Goal: Information Seeking & Learning: Learn about a topic

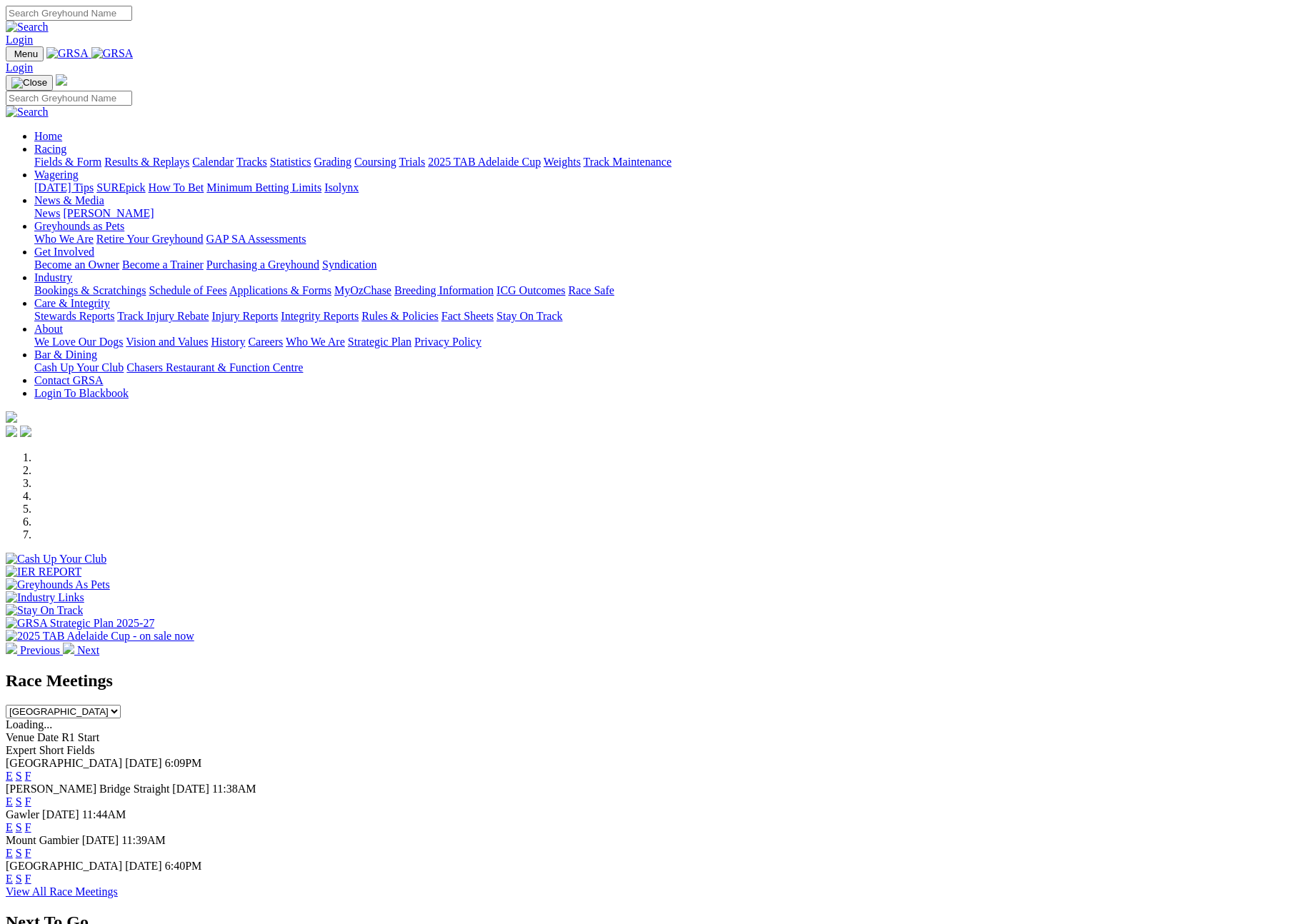
scroll to position [387, 0]
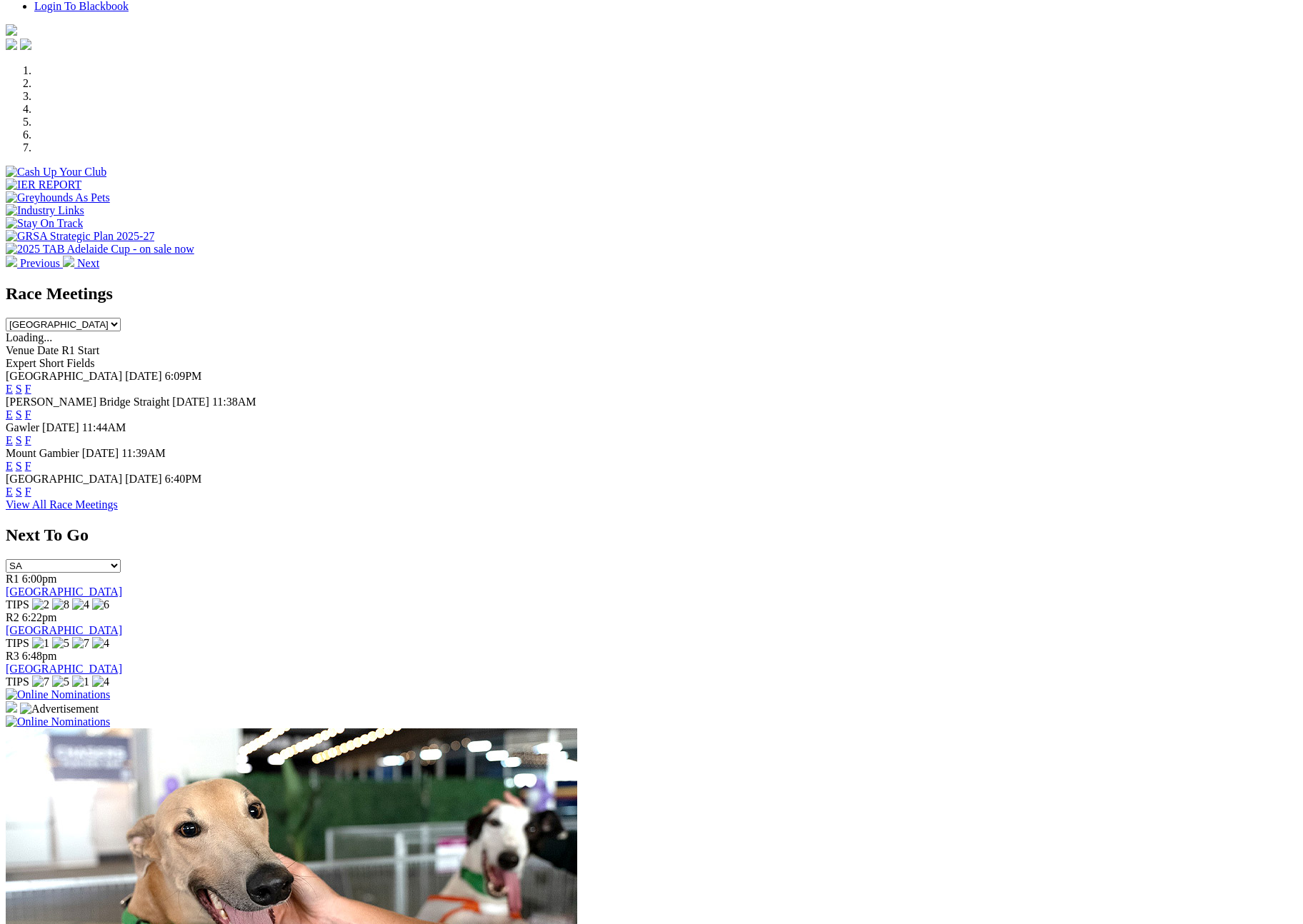
click at [121, 318] on select "South Australia New South Wales Northern Territory Queensland Tasmania Victoria…" at bounding box center [63, 325] width 115 height 14
select select "QLD"
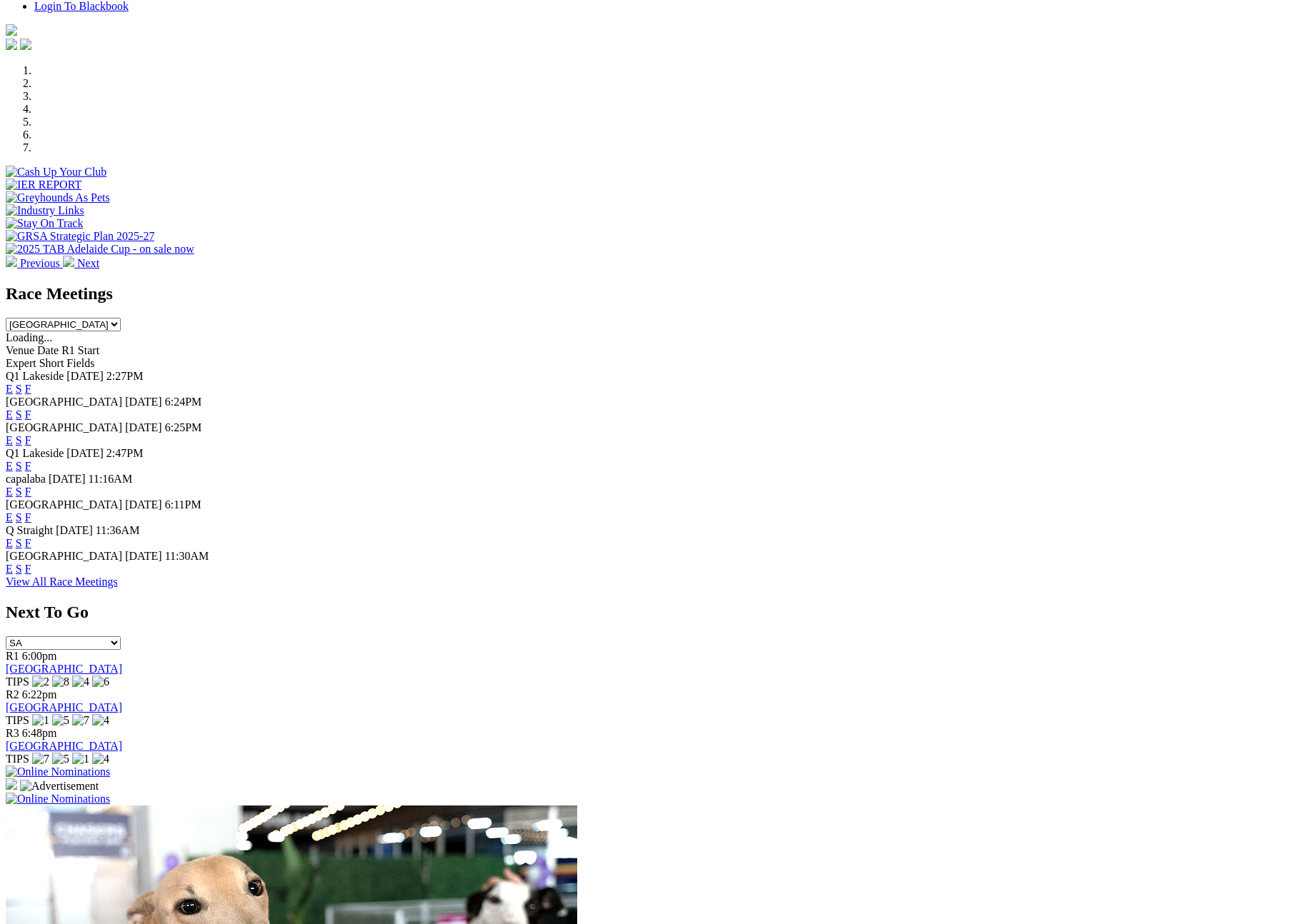
click at [31, 523] on link "F" at bounding box center [28, 518] width 6 height 12
click at [31, 549] on link "F" at bounding box center [28, 543] width 6 height 12
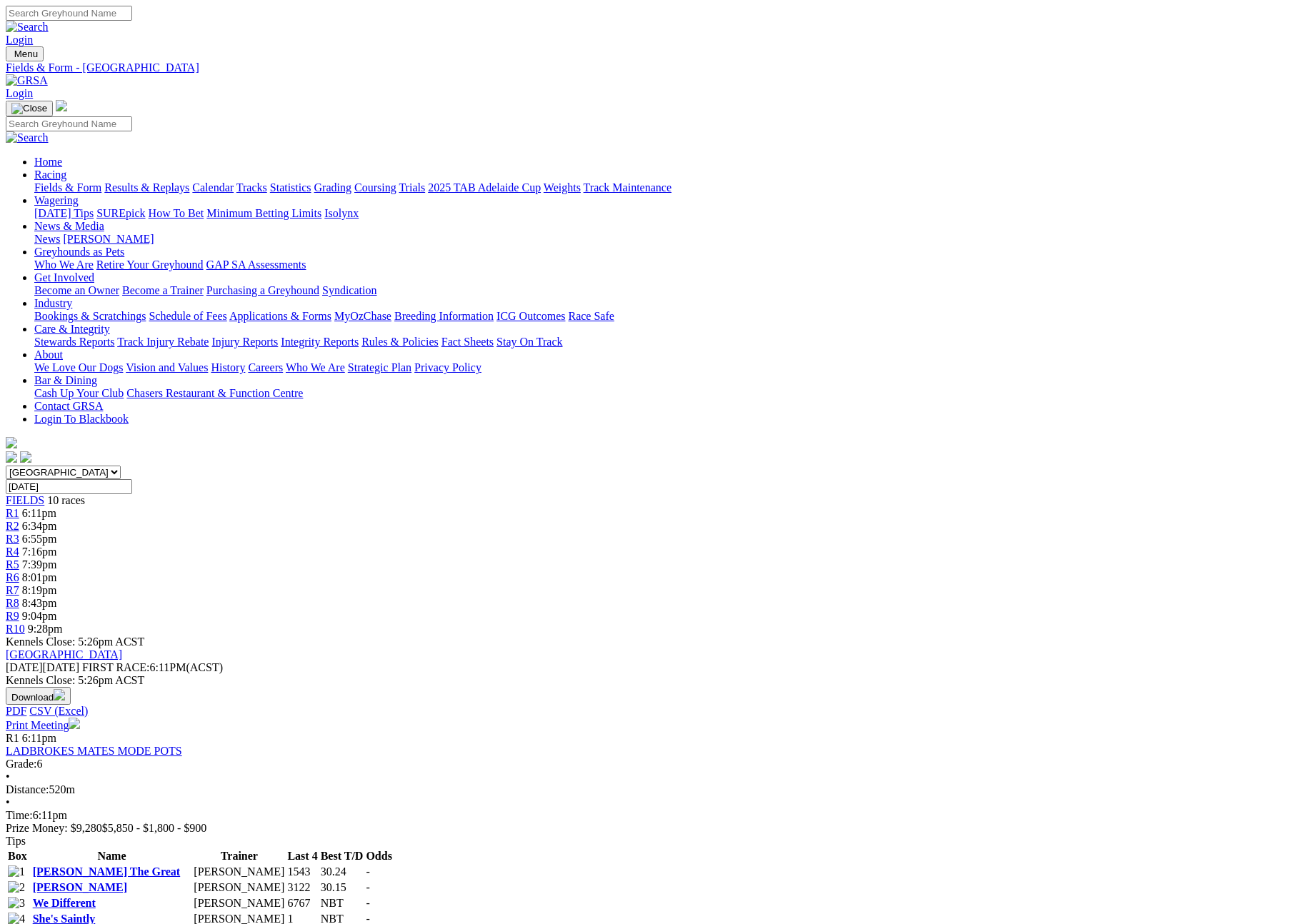
scroll to position [1698, 0]
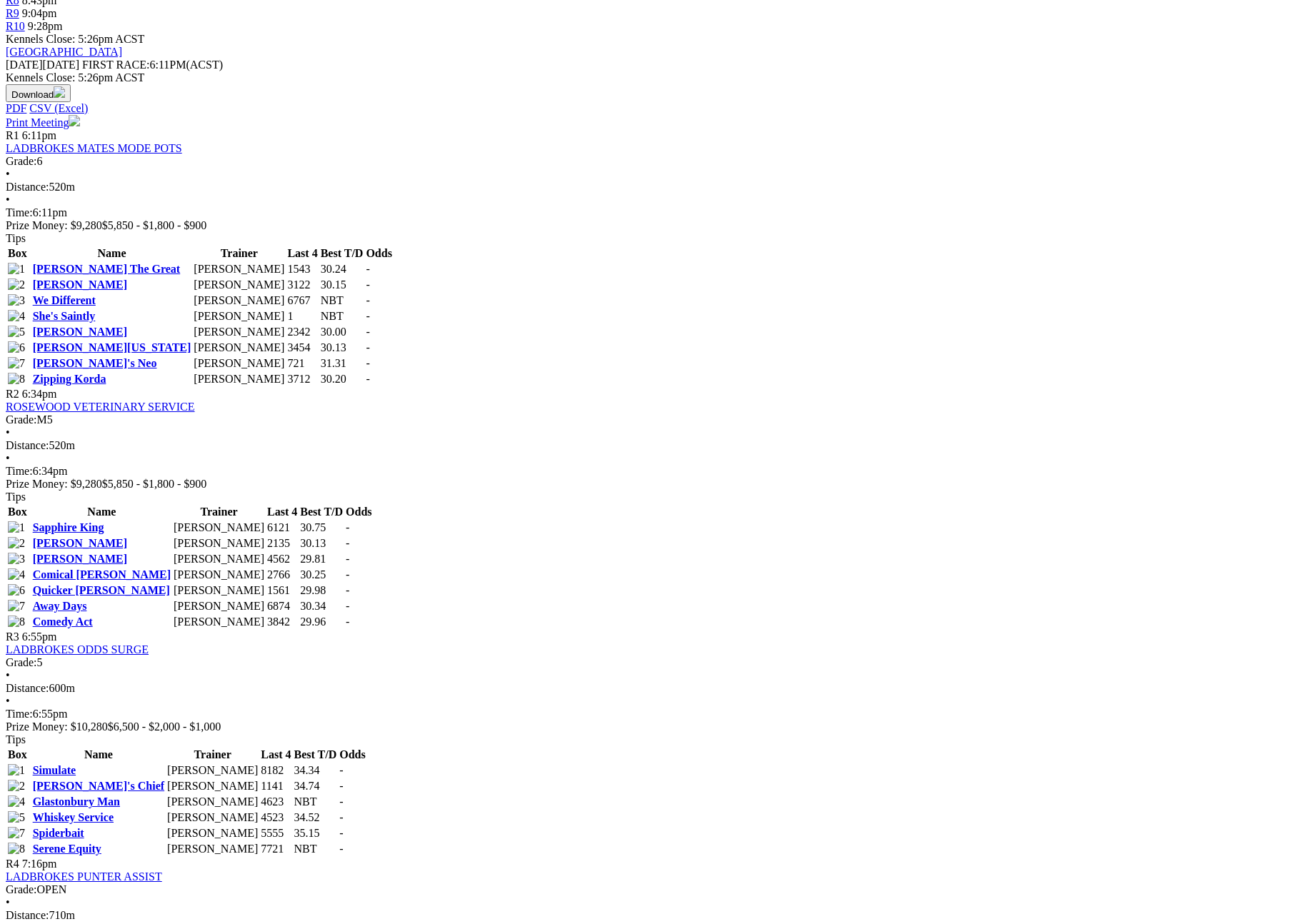
scroll to position [1170, 0]
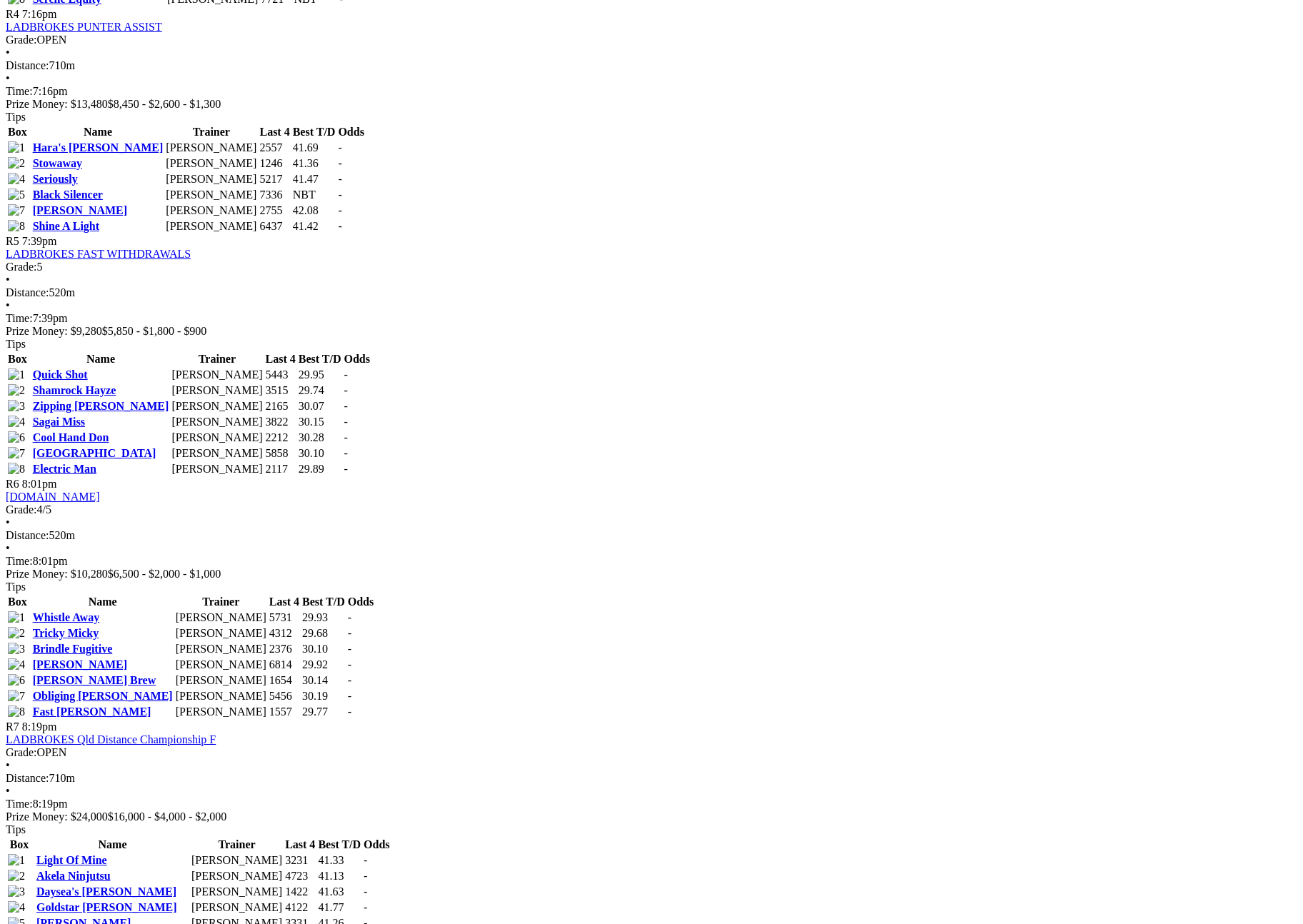
scroll to position [978, 0]
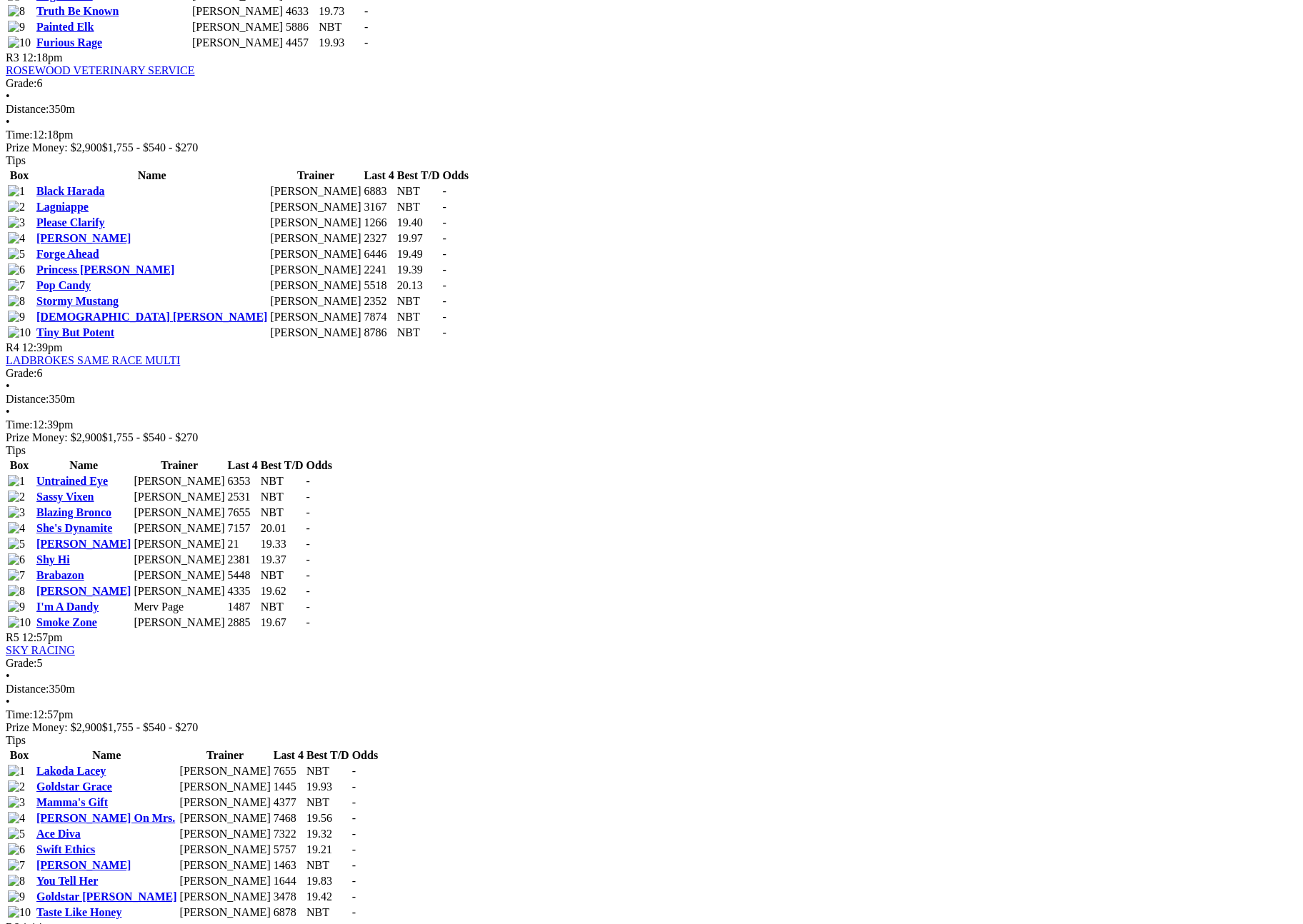
scroll to position [1765, 0]
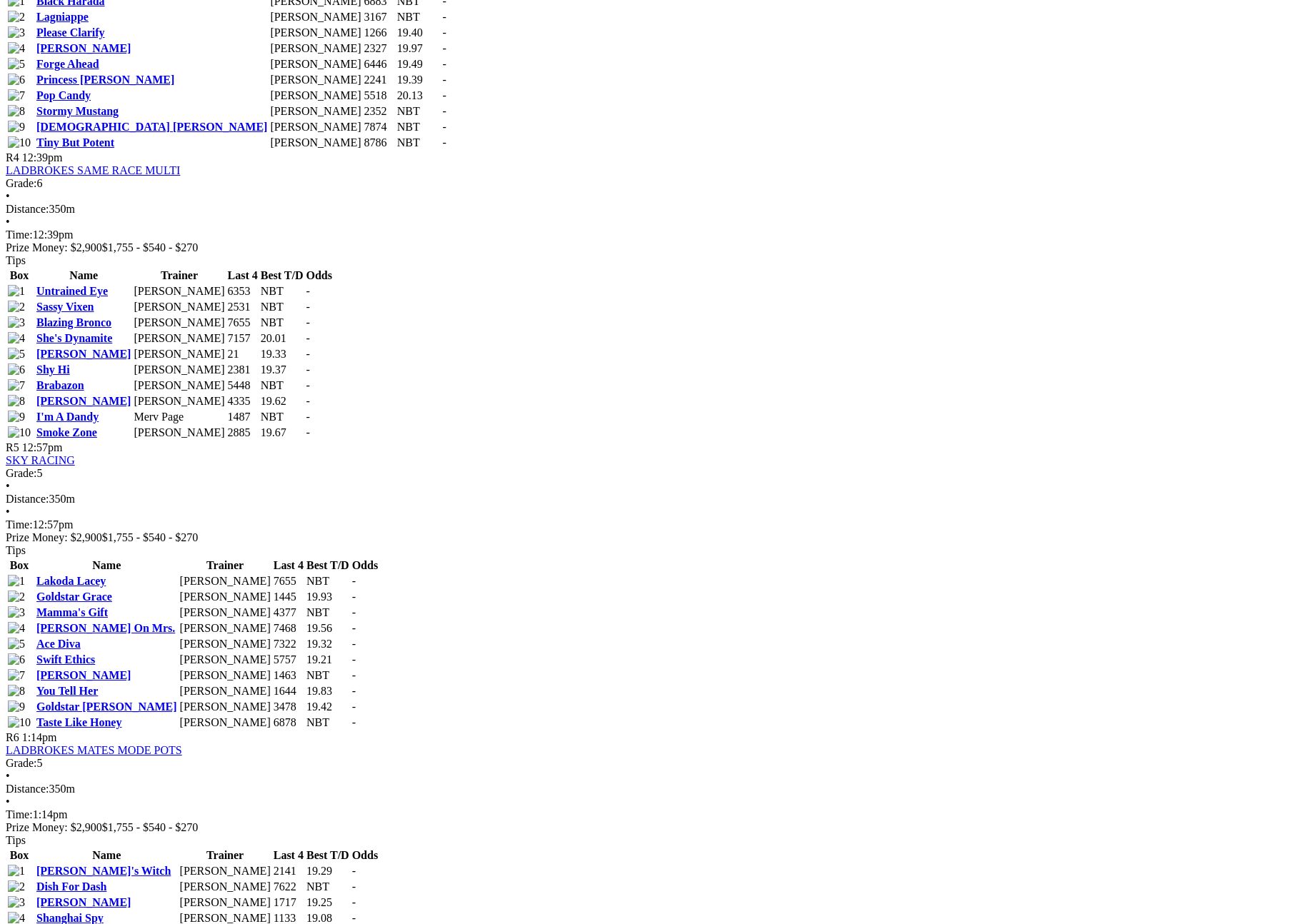
scroll to position [1445, 0]
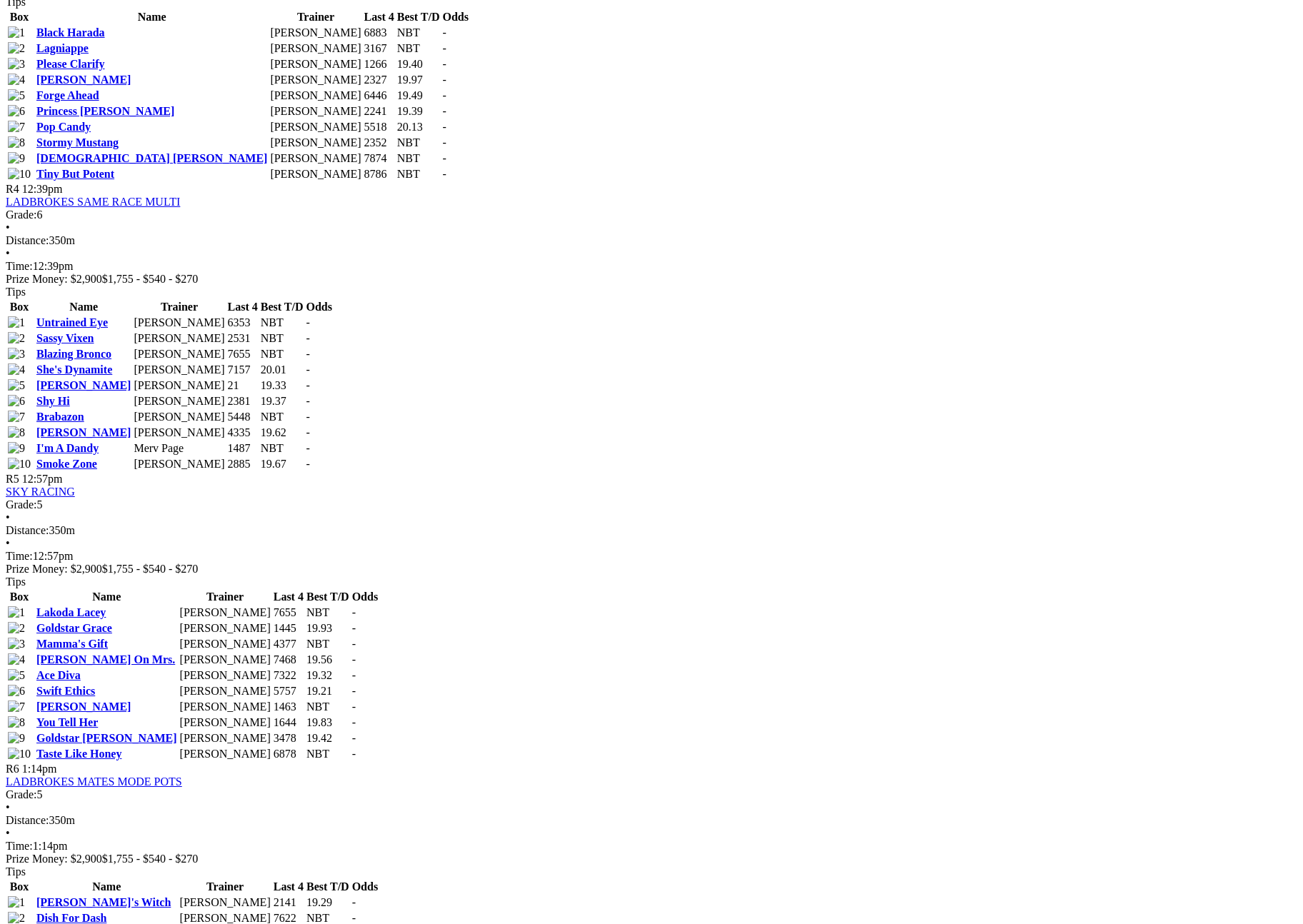
drag, startPoint x: 727, startPoint y: 174, endPoint x: 956, endPoint y: 175, distance: 229.0
copy link "LADBROKES Queensland Straight Track Championship"
